Goal: Transaction & Acquisition: Purchase product/service

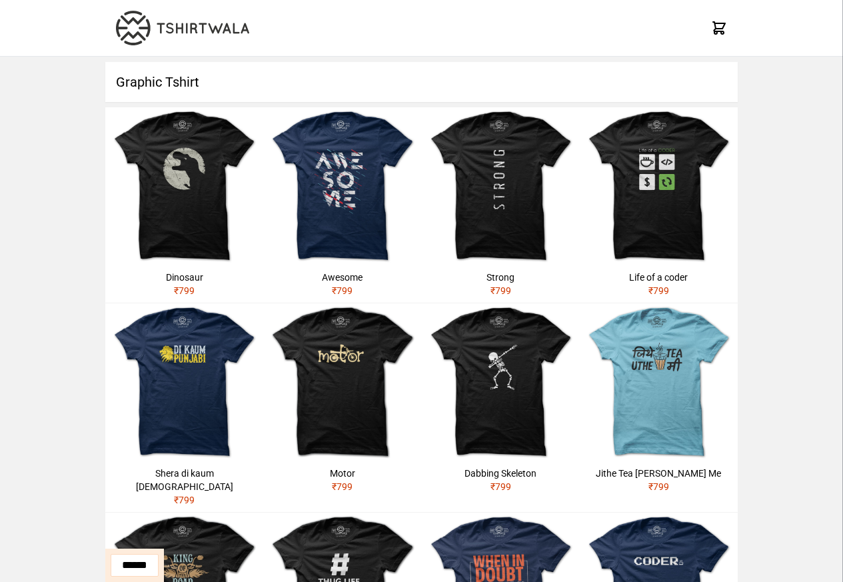
scroll to position [636, 0]
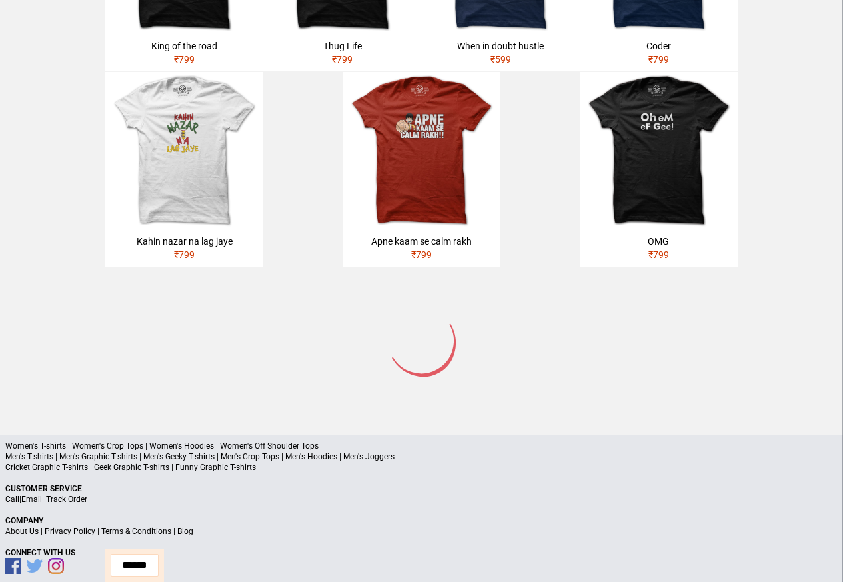
click at [165, 187] on img at bounding box center [184, 151] width 158 height 158
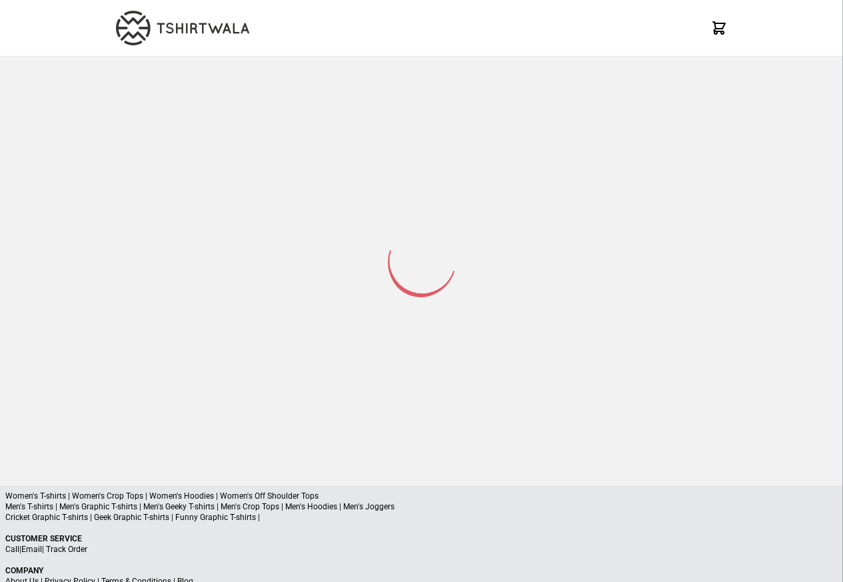
scroll to position [63, 0]
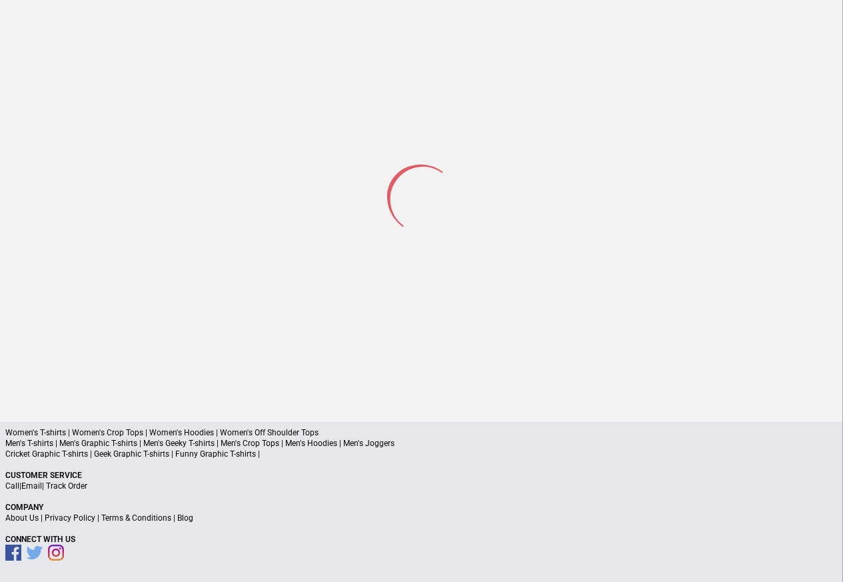
select select "*********"
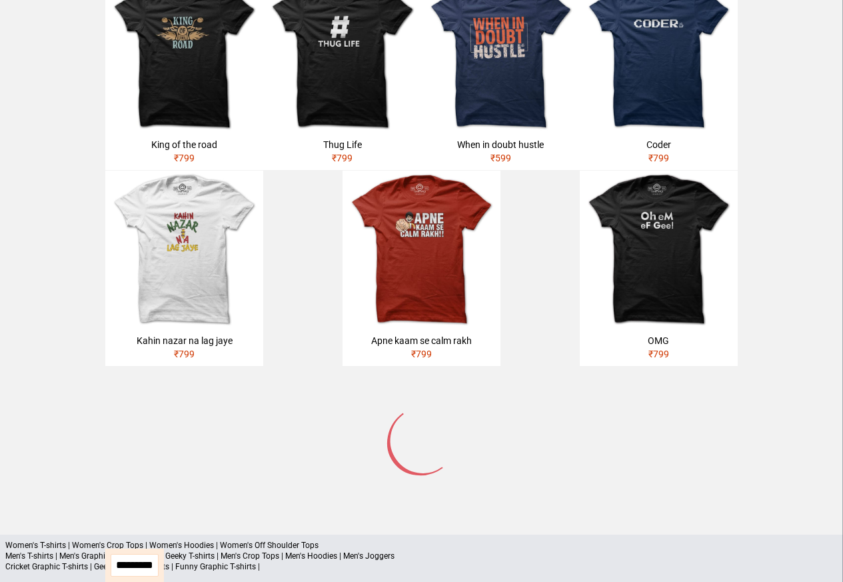
scroll to position [543, 0]
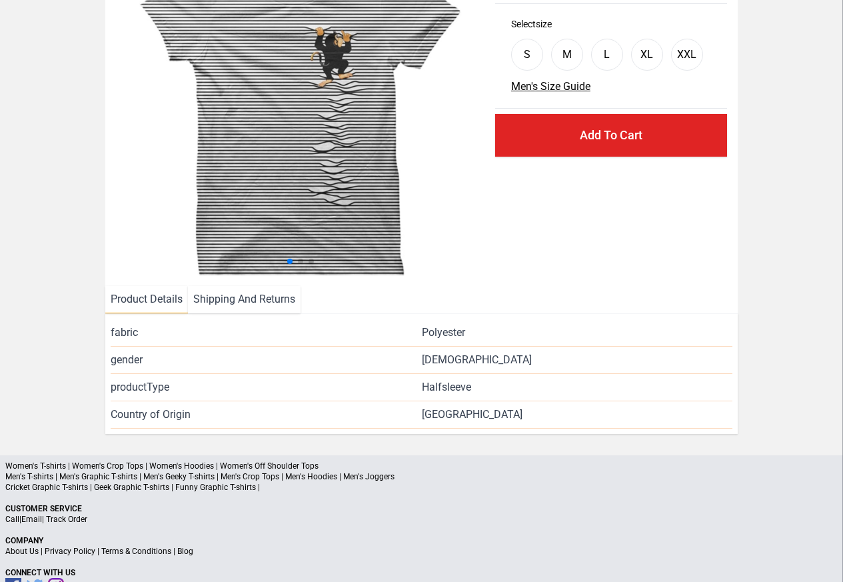
scroll to position [127, 0]
